Goal: Task Accomplishment & Management: Manage account settings

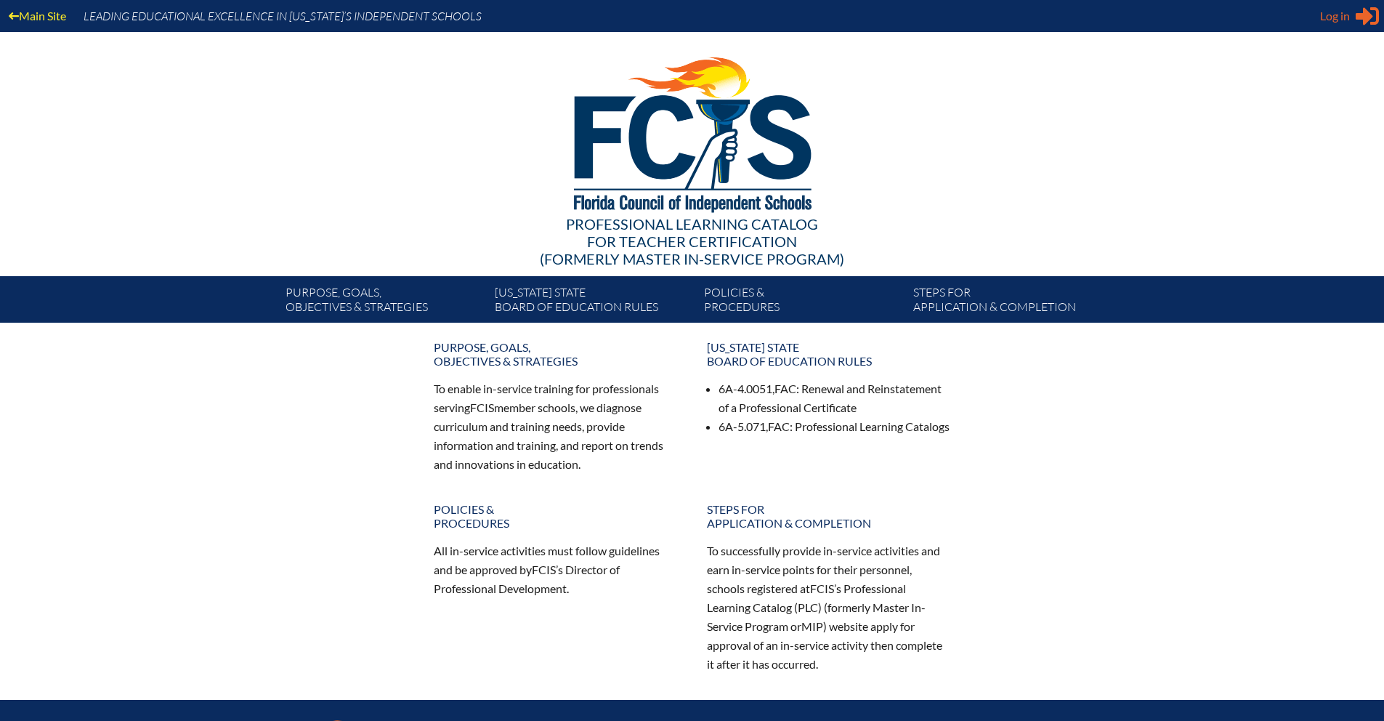
click at [1377, 19] on icon at bounding box center [1366, 16] width 23 height 18
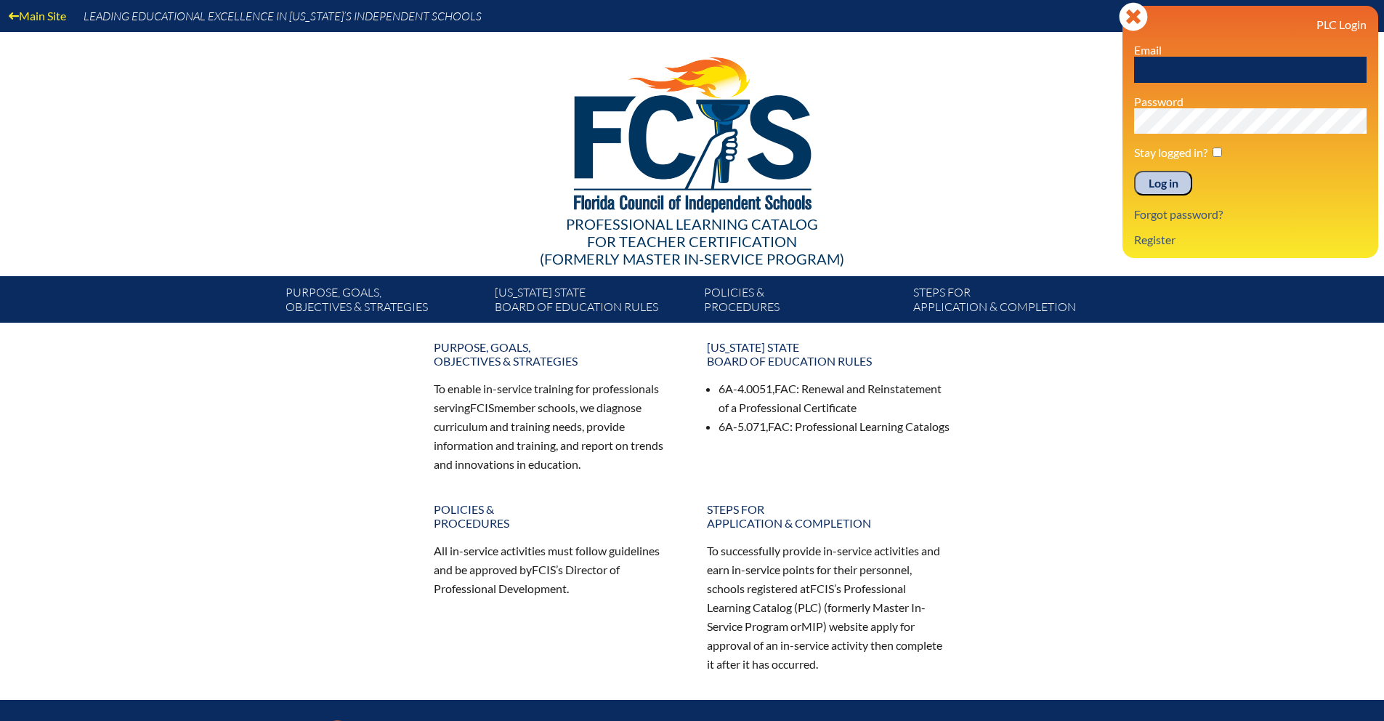
click at [1173, 65] on input "text" at bounding box center [1250, 70] width 232 height 26
type input "[EMAIL_ADDRESS][DOMAIN_NAME]"
click at [1214, 152] on input "checkbox" at bounding box center [1216, 151] width 9 height 9
checkbox input "true"
click at [1162, 188] on input "Log in" at bounding box center [1163, 183] width 58 height 25
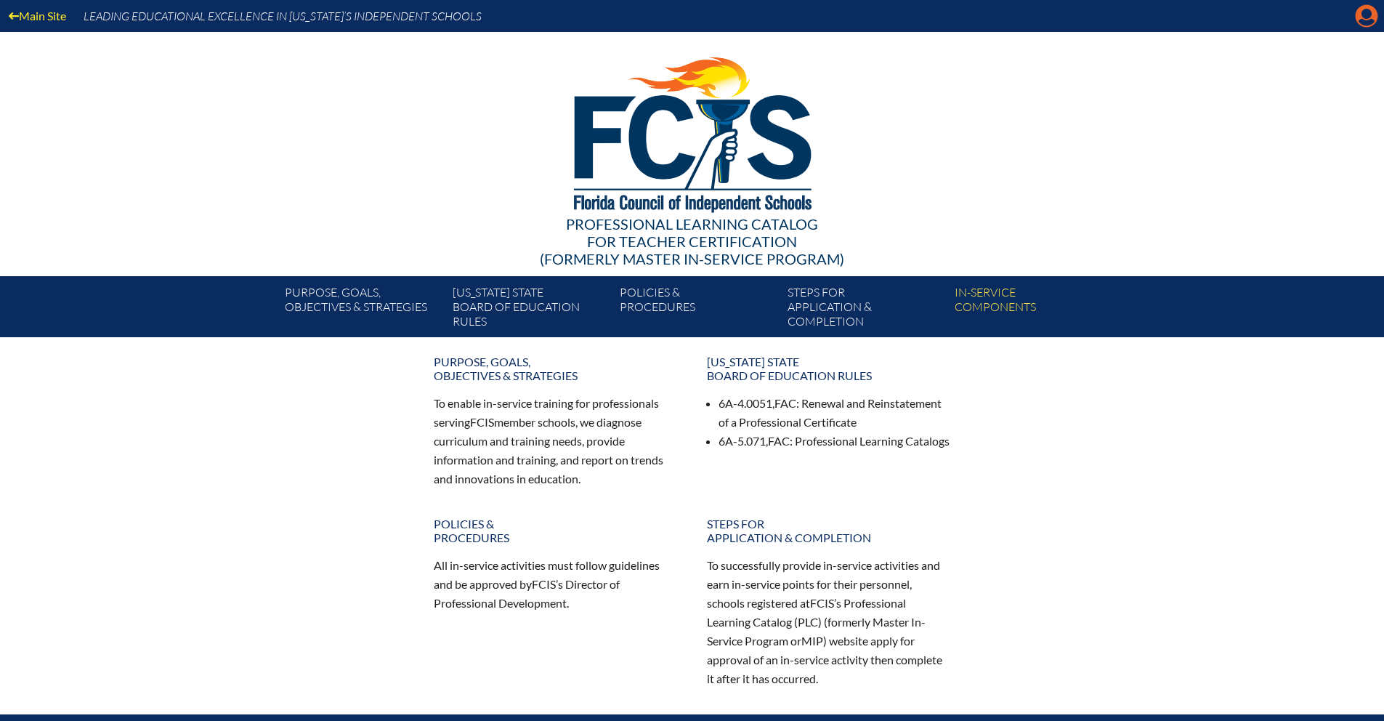
click at [1359, 15] on icon at bounding box center [1366, 16] width 23 height 23
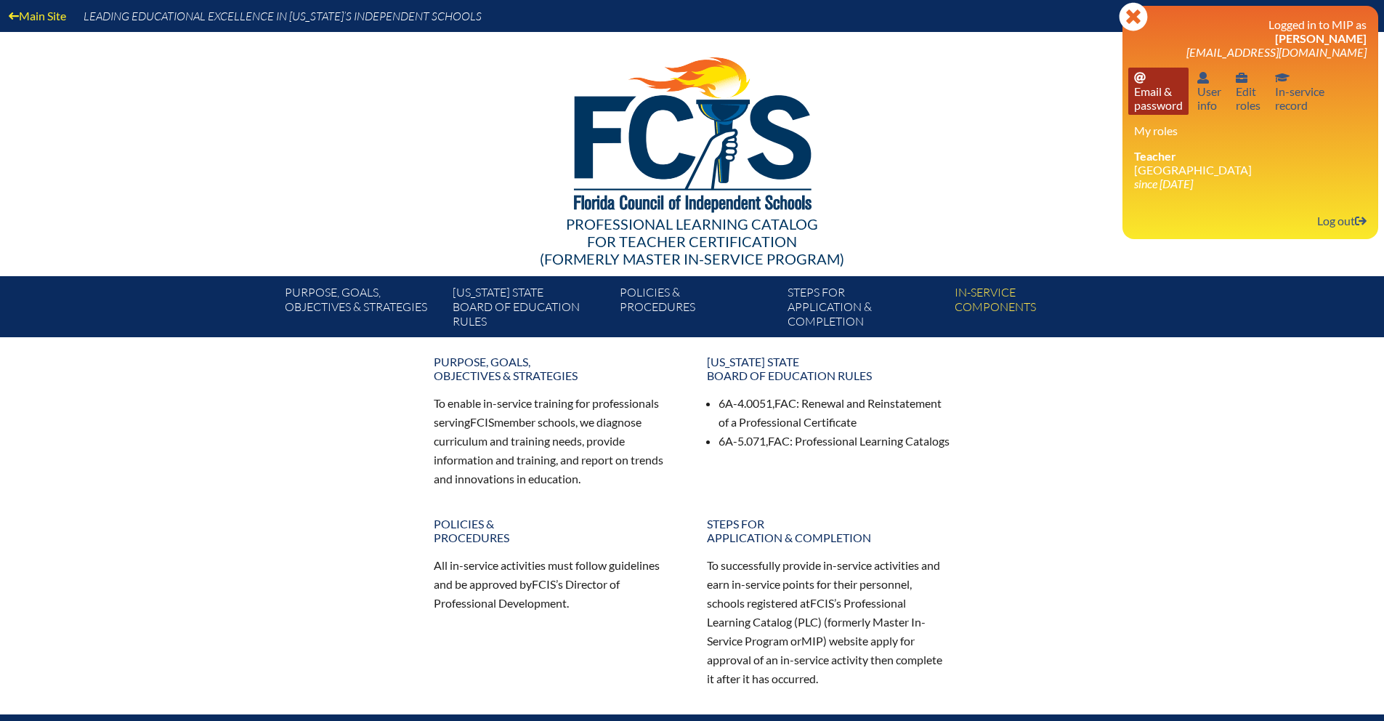
click at [1149, 81] on link "Email password Email & password" at bounding box center [1158, 91] width 60 height 47
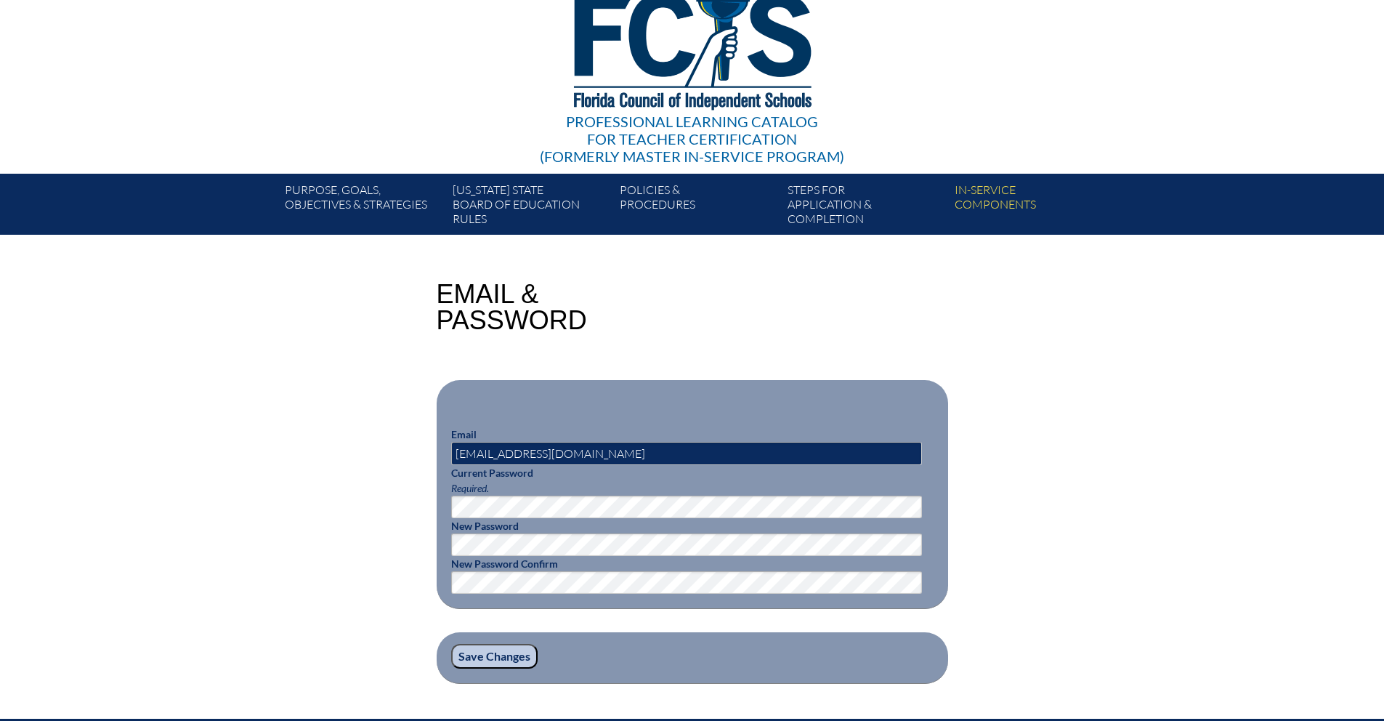
scroll to position [308, 0]
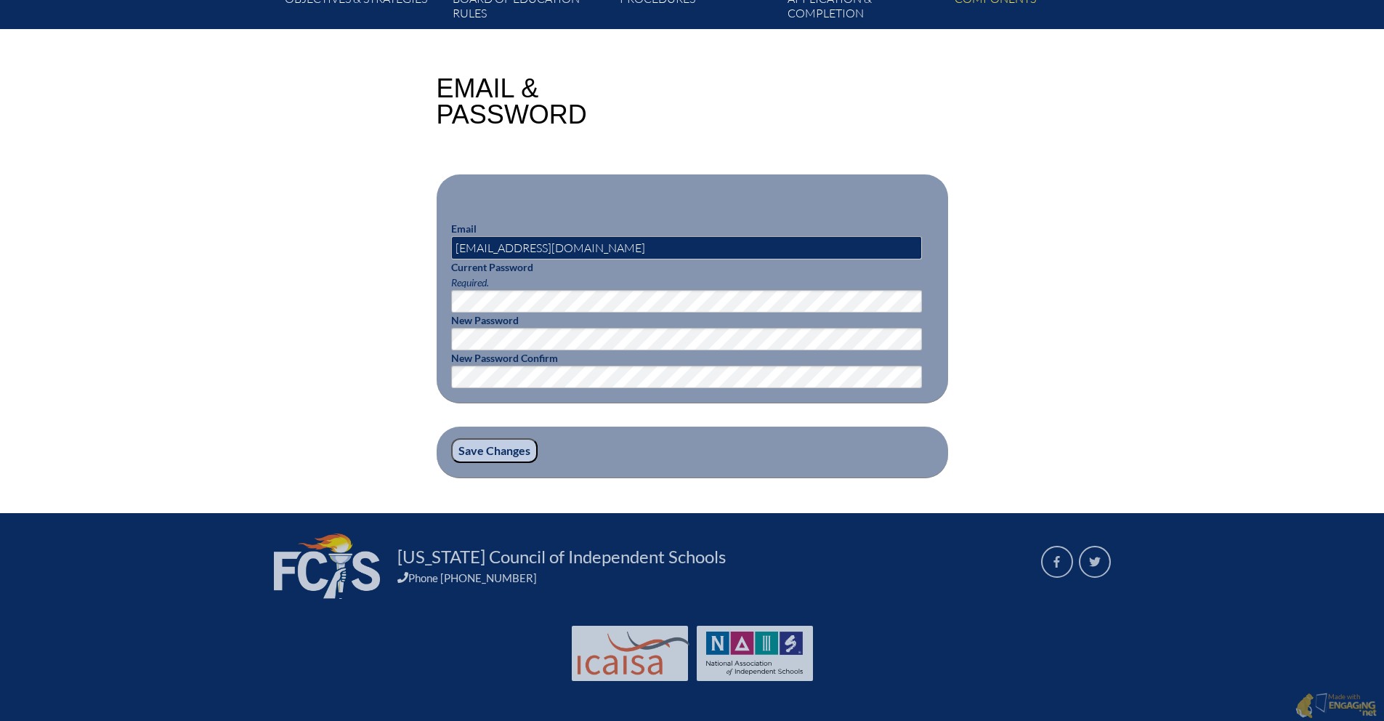
click at [522, 447] on input "Save Changes" at bounding box center [494, 450] width 86 height 25
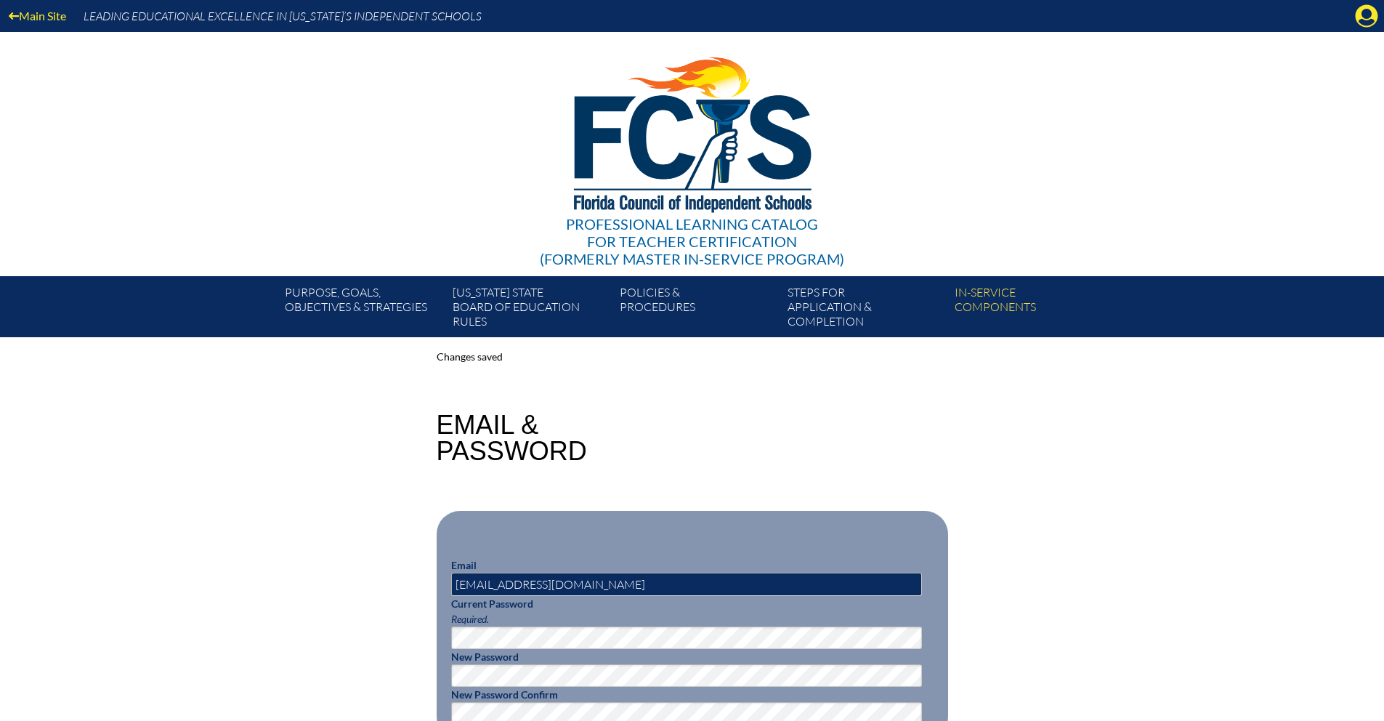
click at [434, 156] on div "Professional Learning Catalog for Teacher Certification (formerly Master In-ser…" at bounding box center [692, 154] width 883 height 244
click at [1374, 18] on icon at bounding box center [1366, 16] width 23 height 23
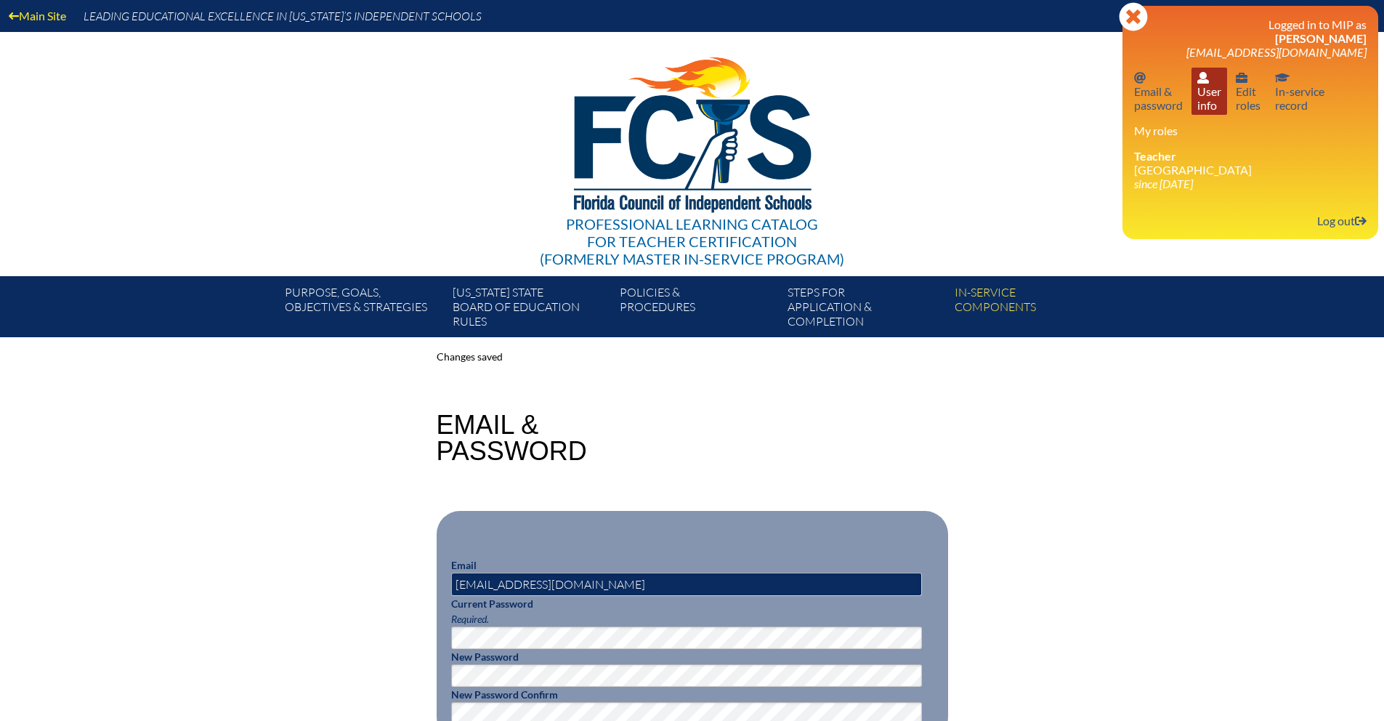
click at [1204, 105] on link "User info User info" at bounding box center [1209, 91] width 36 height 47
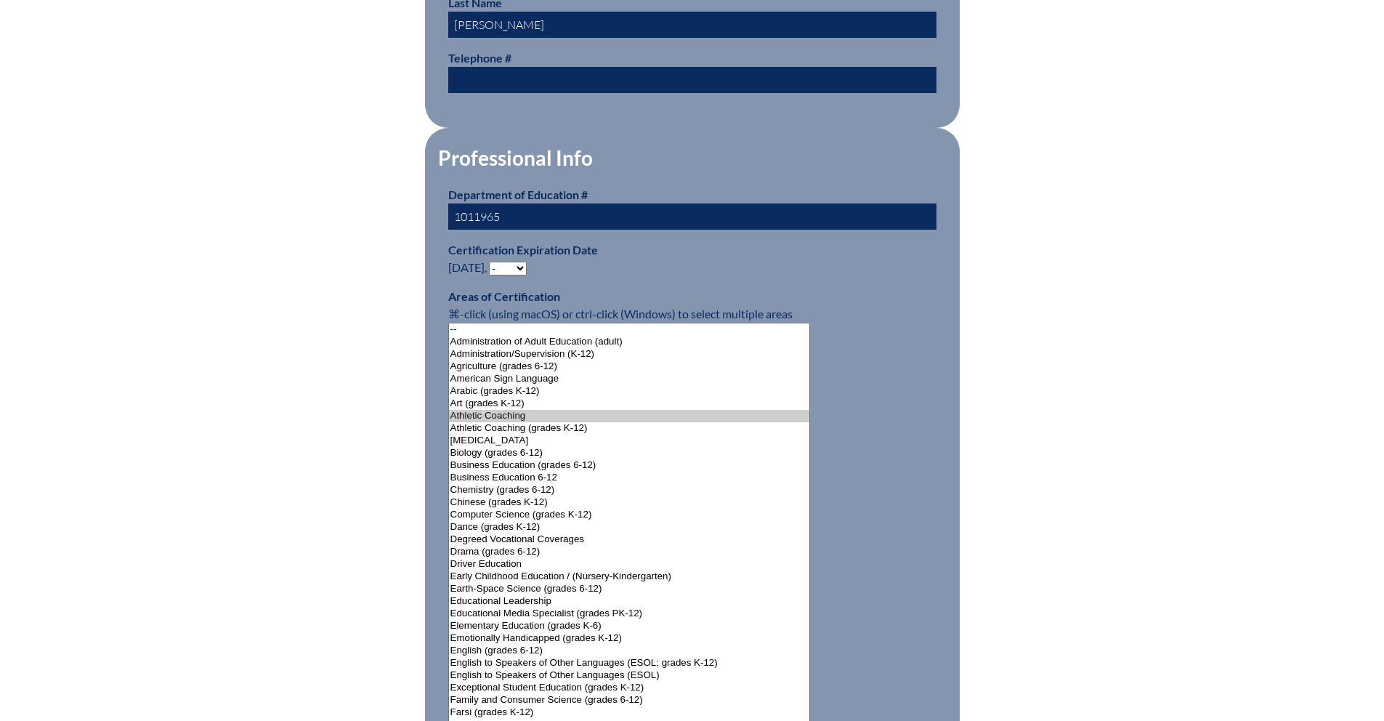
scroll to position [992, 0]
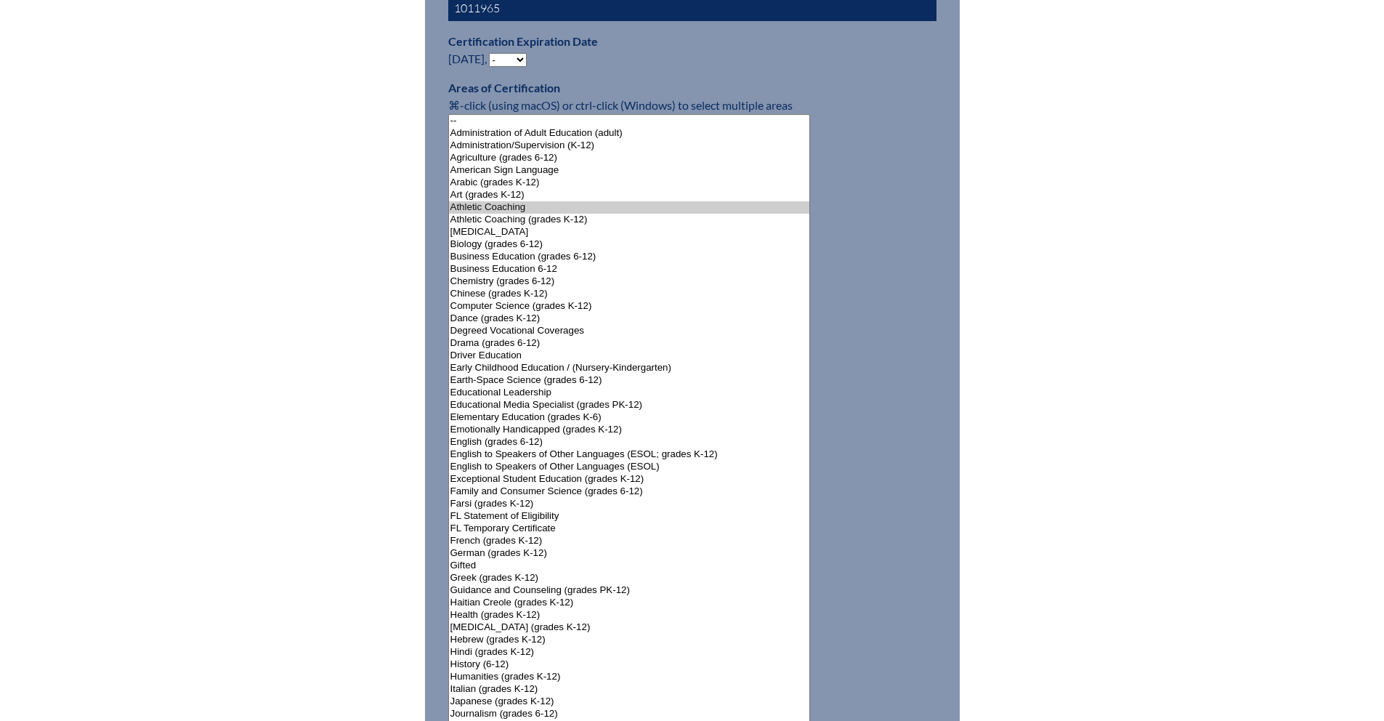
click at [511, 58] on select "- 2031 2030 2029 2028 2027 2026 2025 2024 2023 2022 2021 2020 2019 2018 2017 20…" at bounding box center [508, 60] width 38 height 14
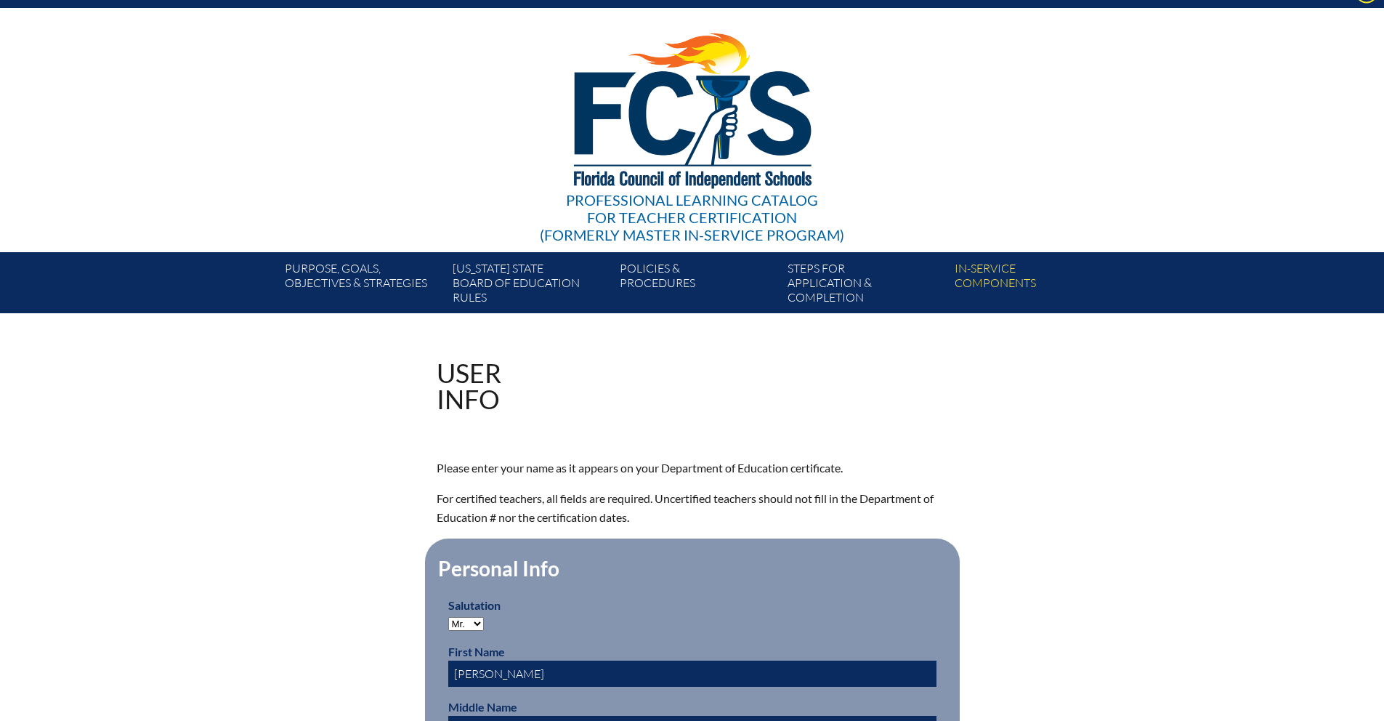
scroll to position [0, 0]
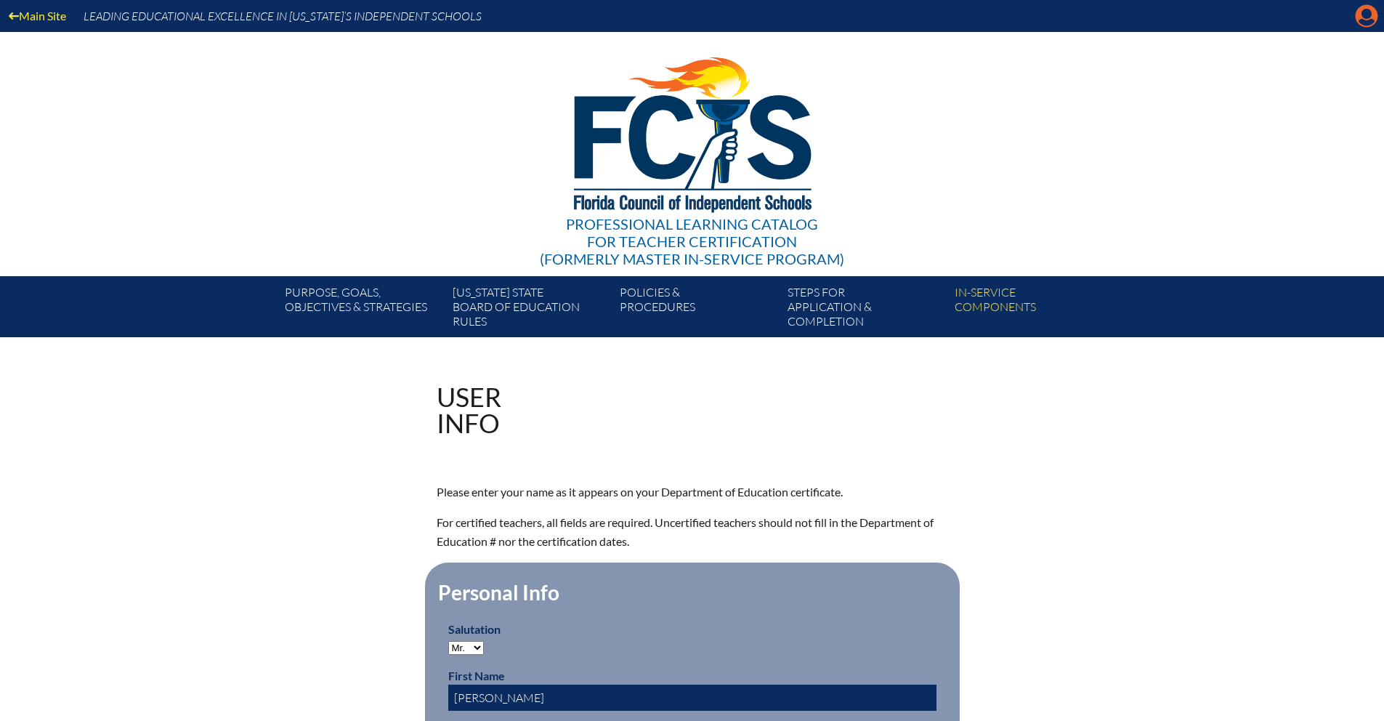
click at [1366, 20] on icon at bounding box center [1366, 16] width 23 height 23
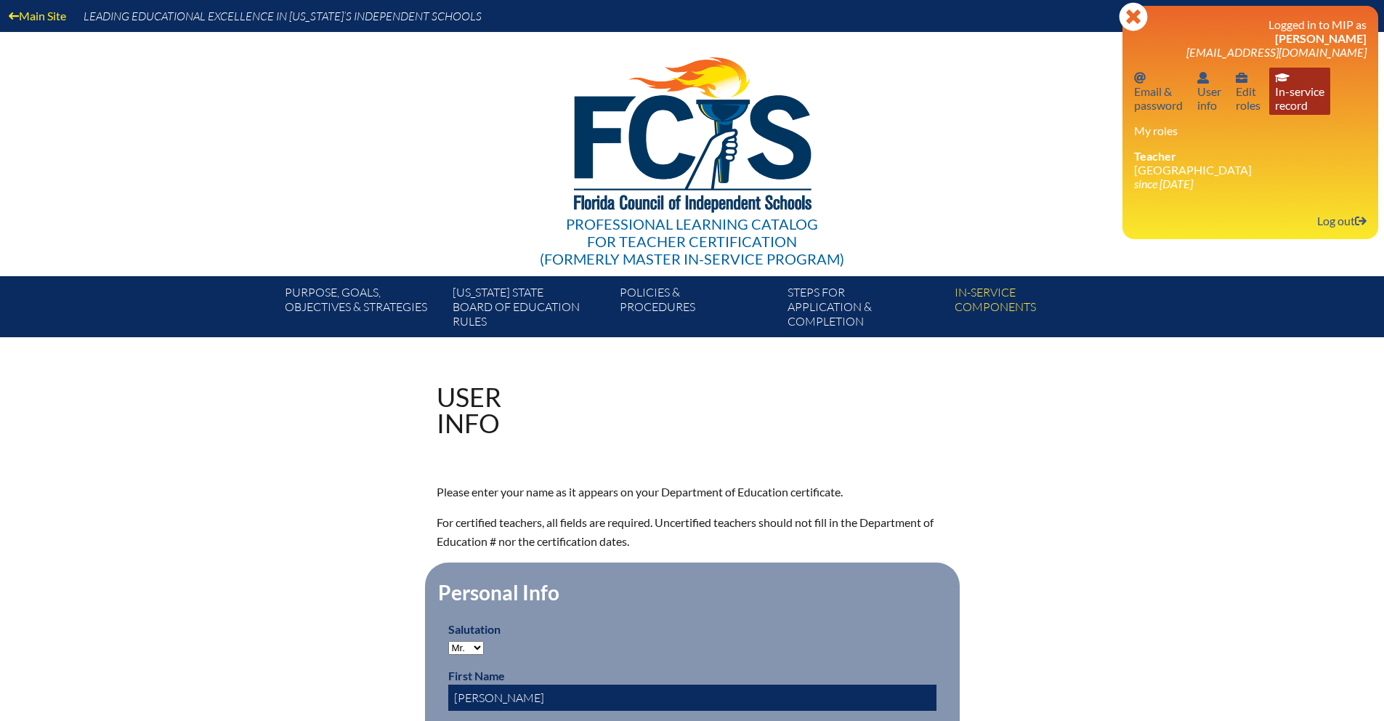
click at [1284, 90] on link "In-service record In-service record" at bounding box center [1299, 91] width 61 height 47
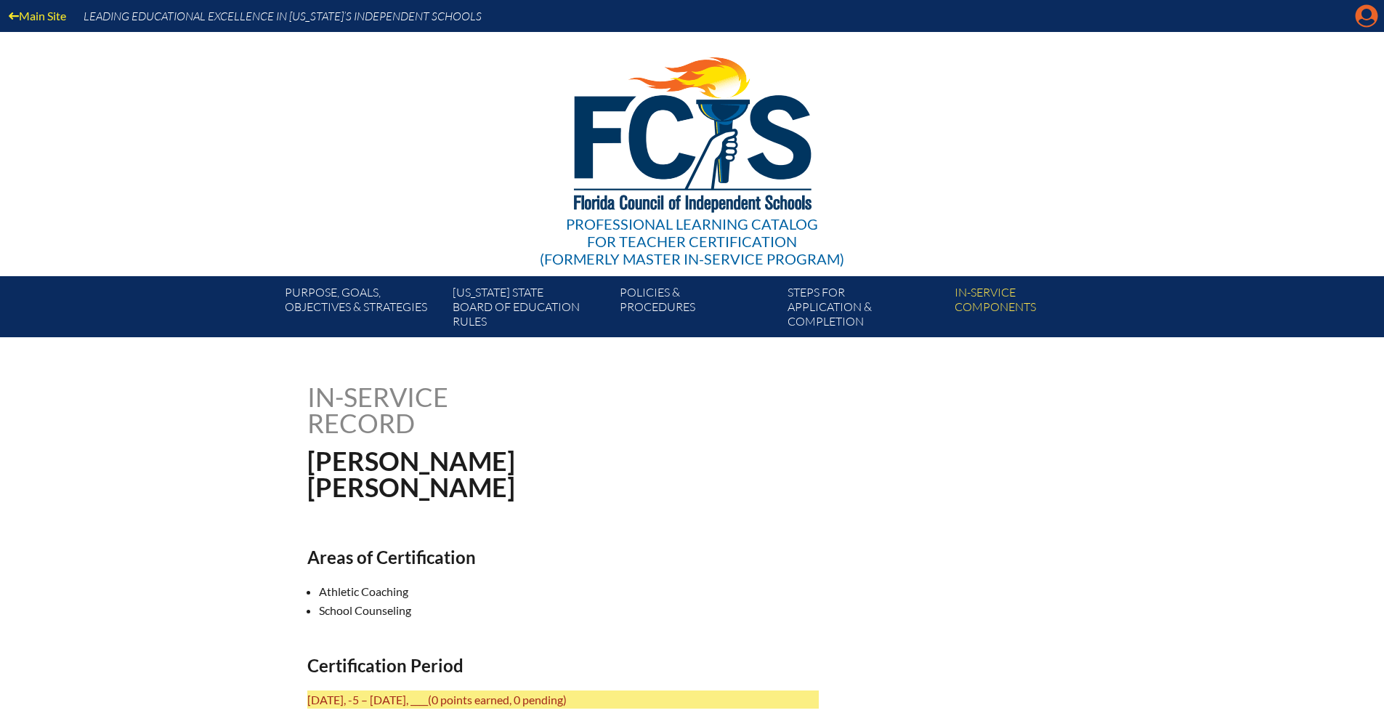
click at [1353, 15] on div "Main Site Leading Educational Excellence in [US_STATE]’s Independent Schools" at bounding box center [692, 16] width 1384 height 32
click at [1356, 17] on icon at bounding box center [1366, 16] width 23 height 23
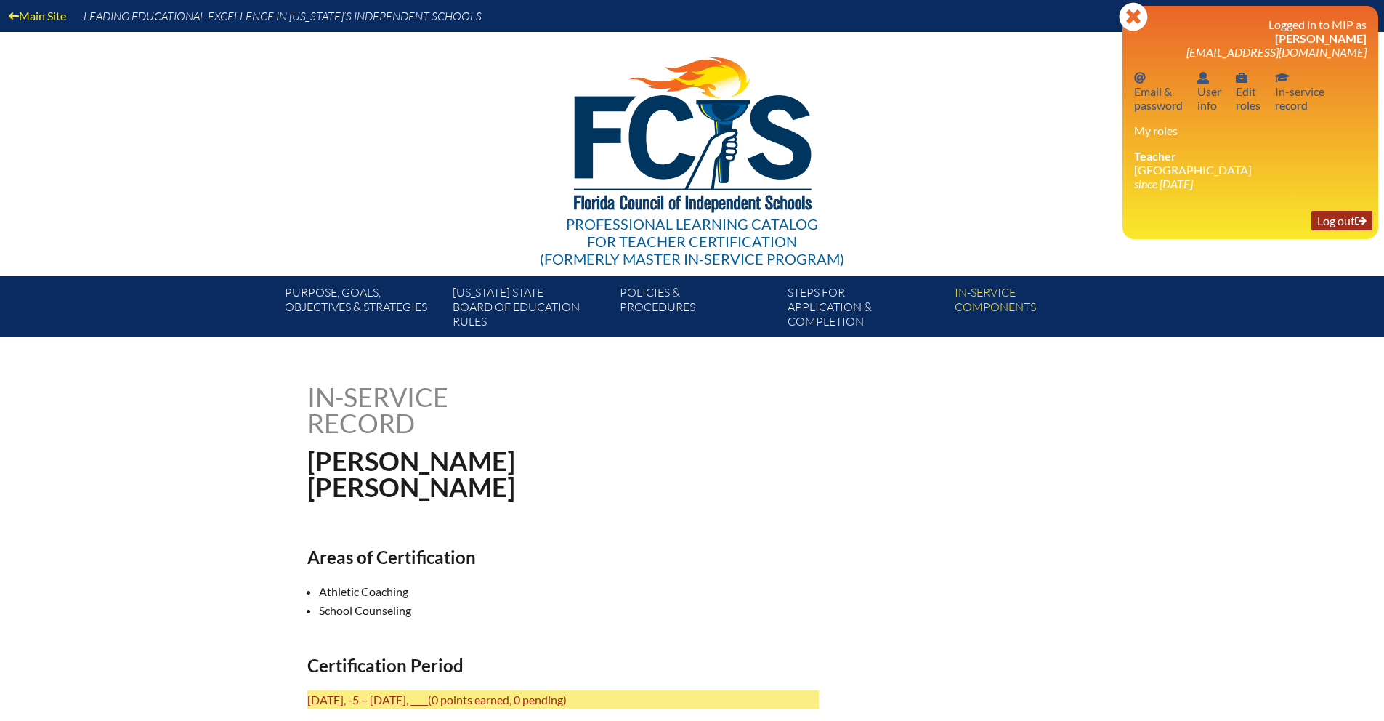
click at [1346, 222] on link "Log out Log out" at bounding box center [1341, 221] width 61 height 20
